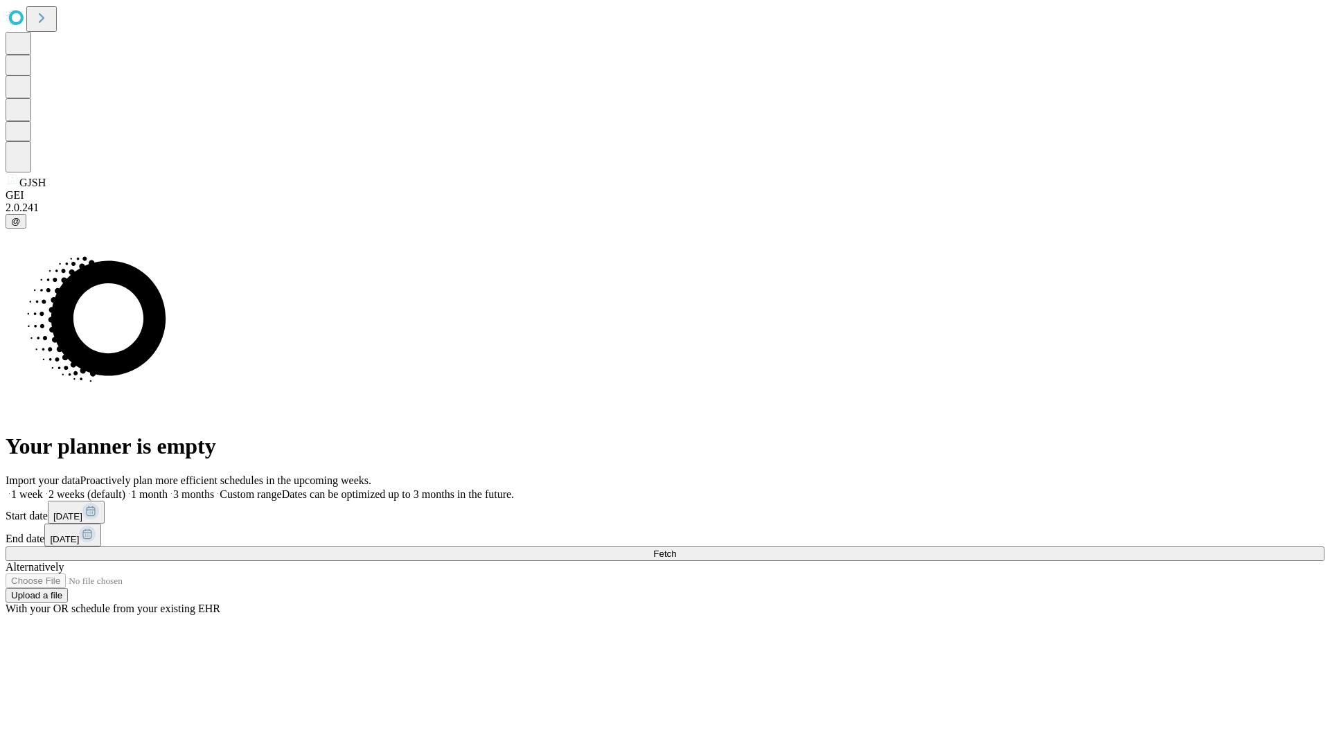
click at [676, 549] on span "Fetch" at bounding box center [664, 554] width 23 height 10
